Goal: Task Accomplishment & Management: Complete application form

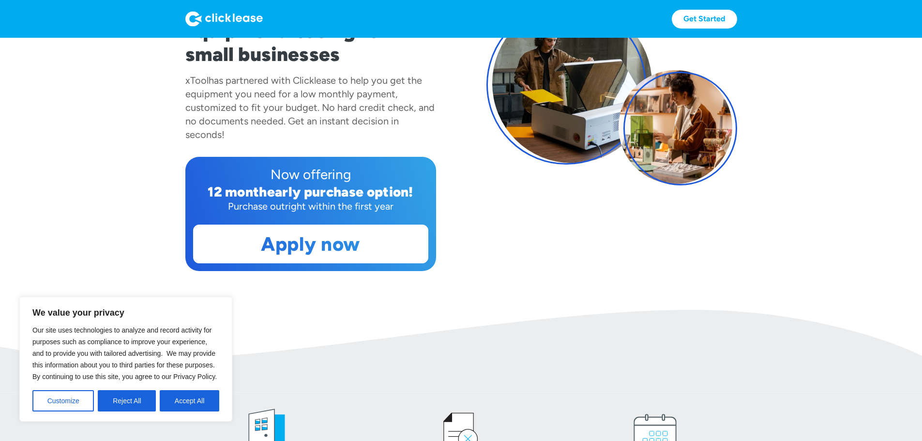
scroll to position [145, 0]
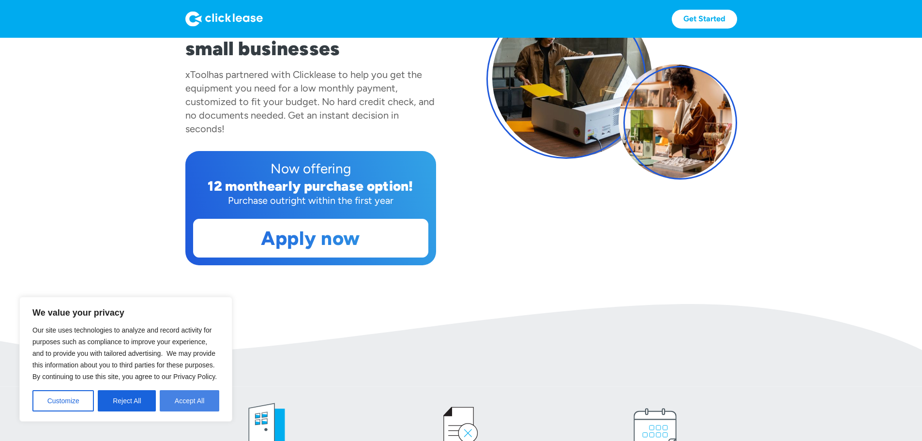
click at [182, 405] on button "Accept All" at bounding box center [190, 400] width 60 height 21
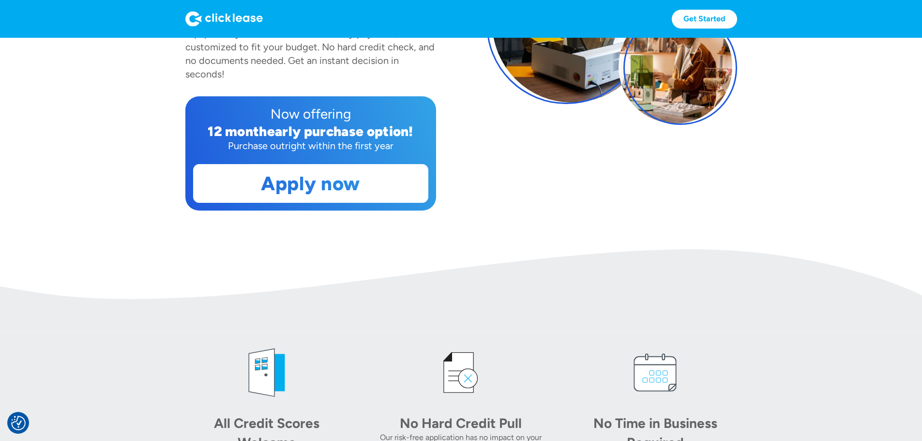
scroll to position [194, 0]
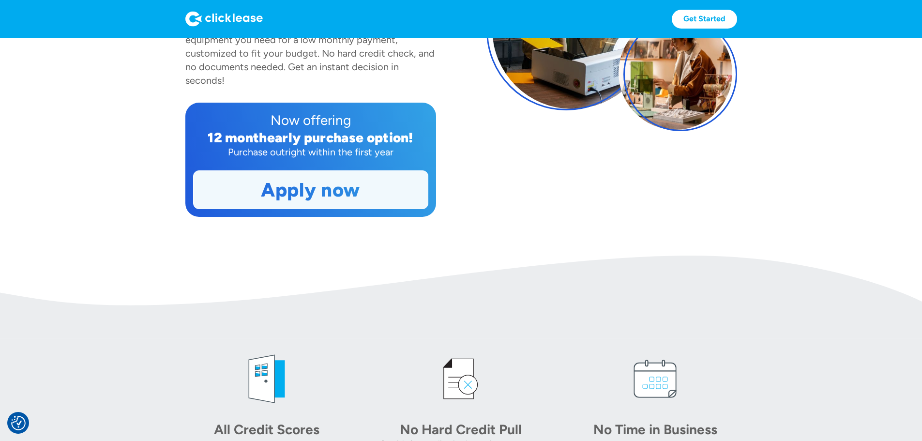
click at [288, 209] on link "Apply now" at bounding box center [311, 190] width 234 height 38
